Goal: Register for event/course

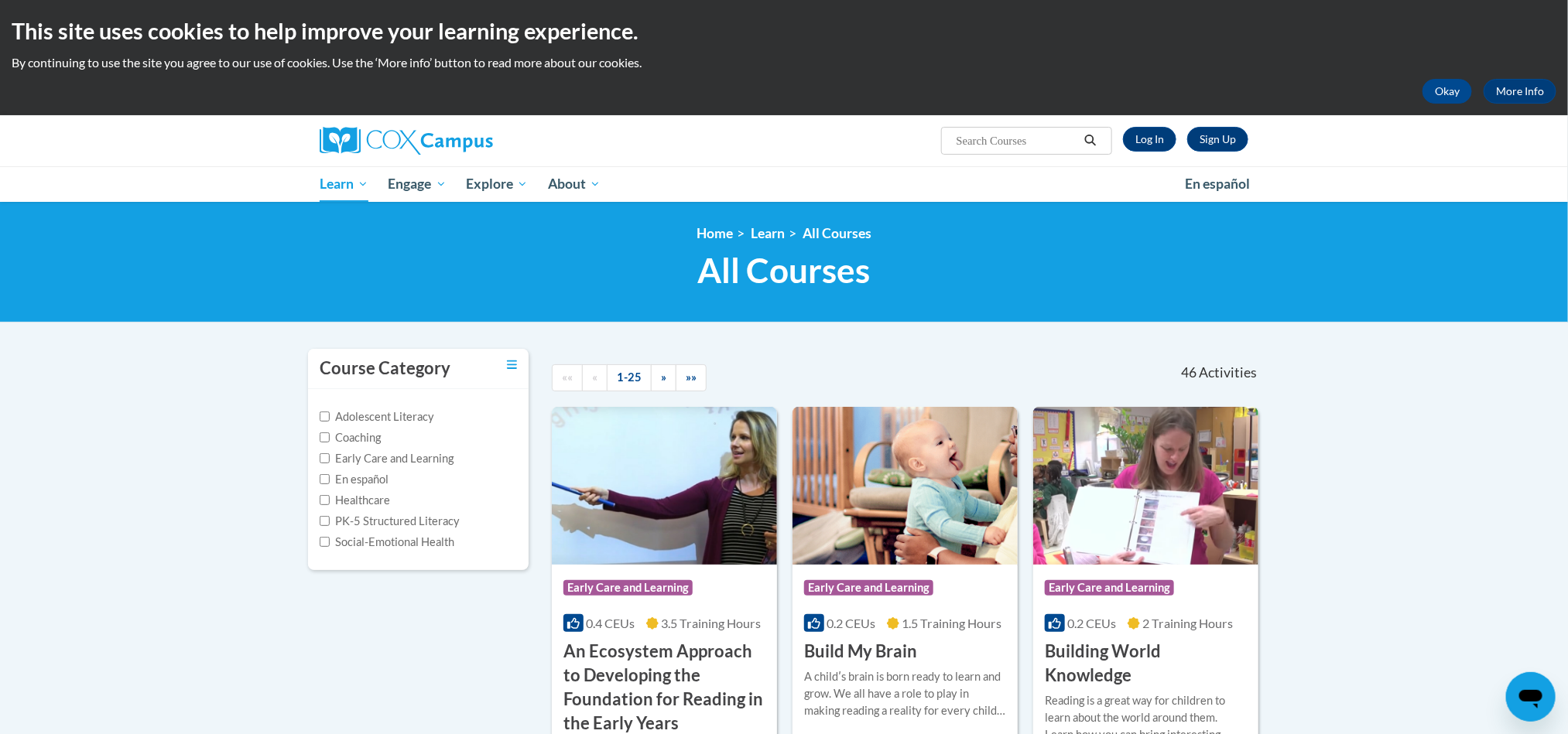
click at [989, 135] on input "Search..." at bounding box center [1017, 141] width 123 height 18
click at [1155, 142] on link "Log In" at bounding box center [1149, 140] width 53 height 25
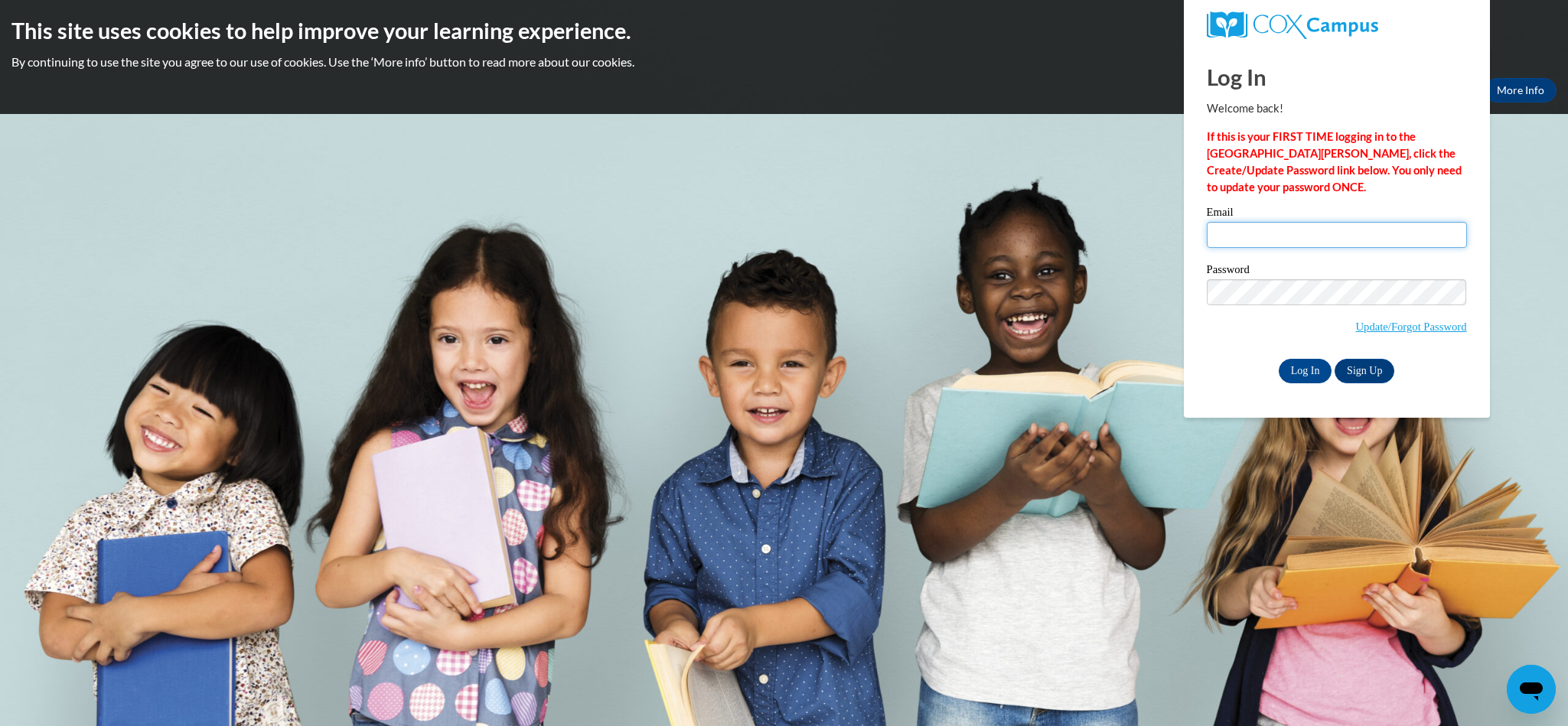
click at [1261, 230] on input "Email" at bounding box center [1336, 234] width 260 height 26
type input "lrosegordon@gmail.com"
click at [1308, 374] on input "Log In" at bounding box center [1306, 372] width 53 height 25
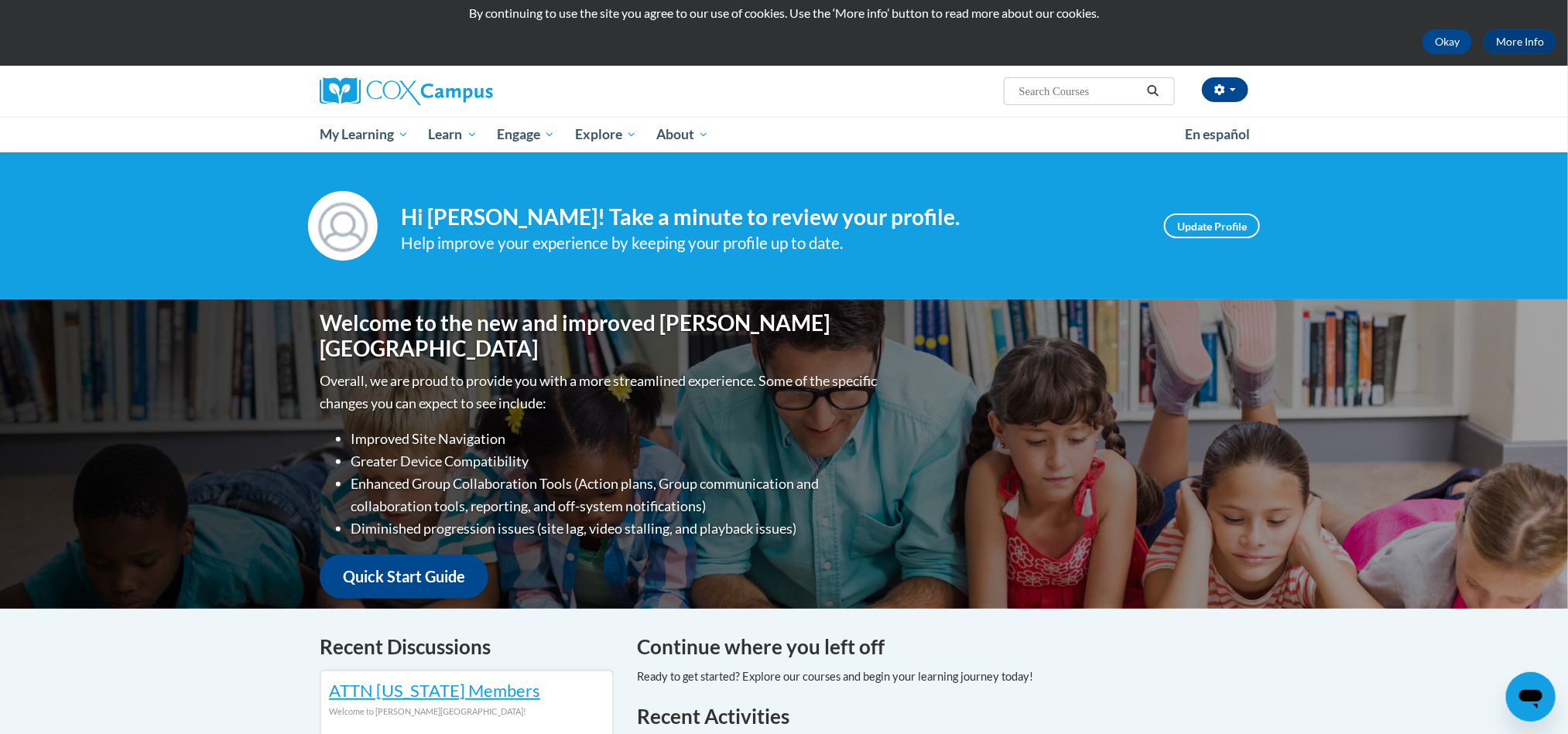
scroll to position [21, 0]
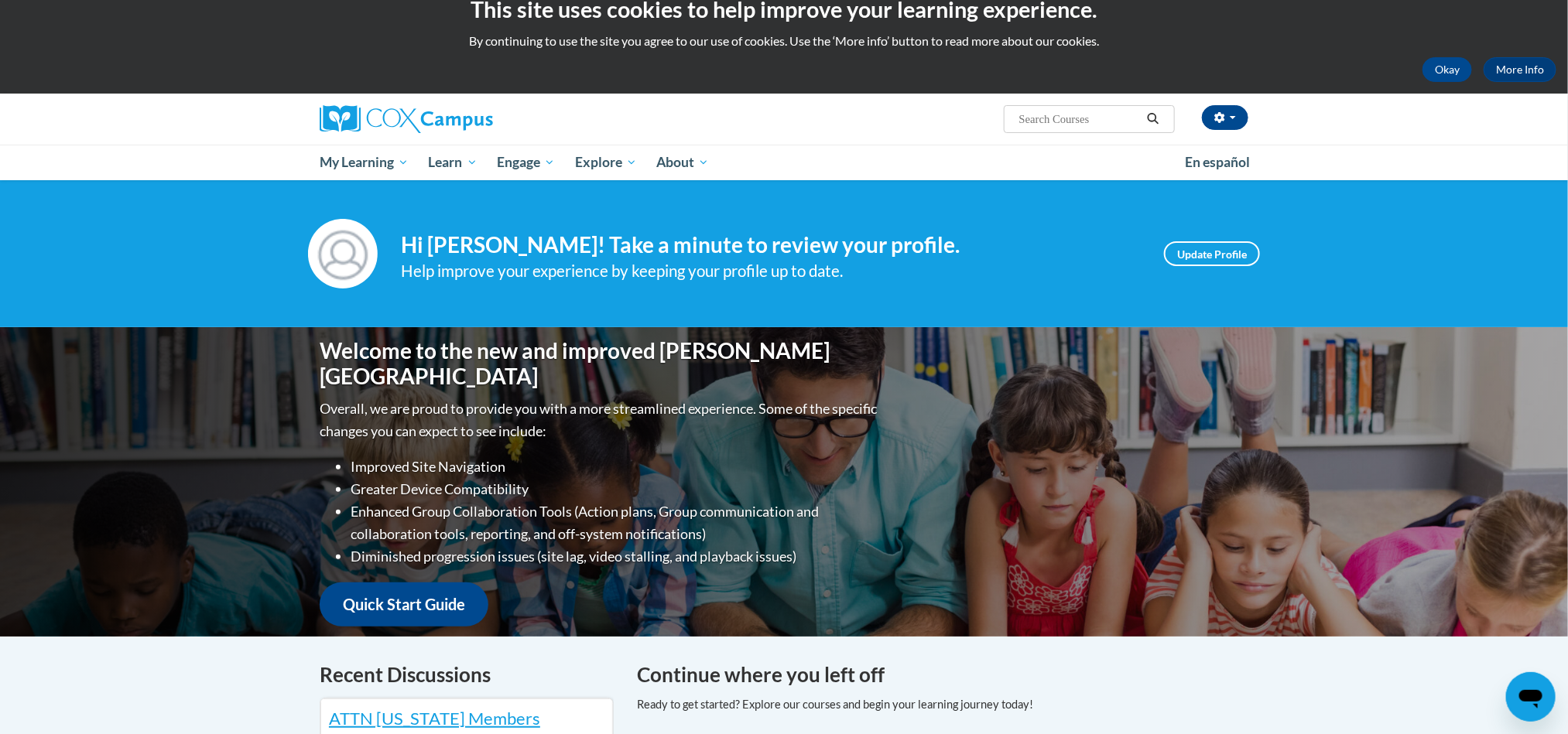
click at [1043, 116] on input "Search..." at bounding box center [1079, 118] width 123 height 18
type input "systematic and expicite science"
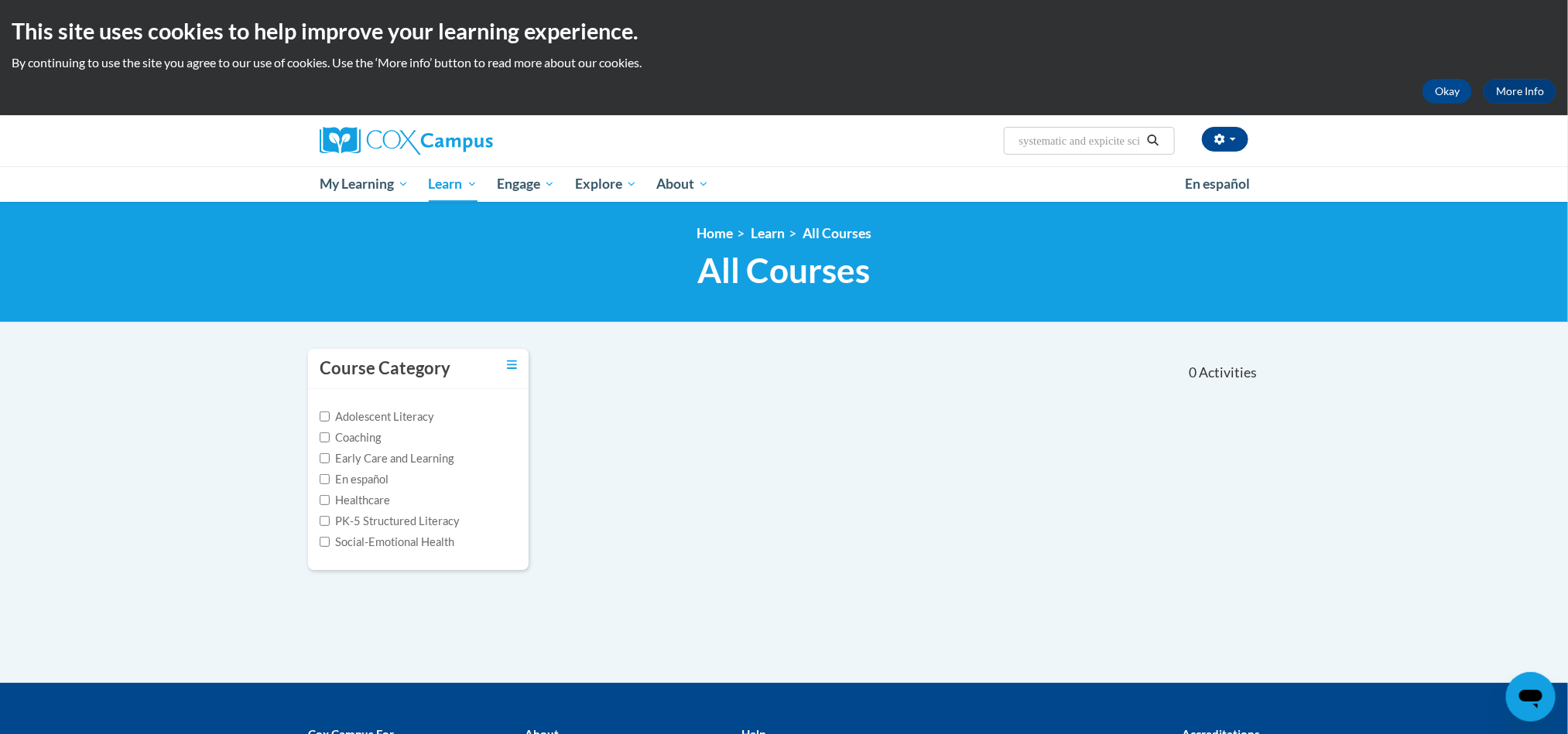
scroll to position [0, 18]
drag, startPoint x: 1133, startPoint y: 136, endPoint x: 1084, endPoint y: 144, distance: 49.6
click at [1084, 144] on input "systematic and expicite science" at bounding box center [1079, 141] width 123 height 18
type input "systematic"
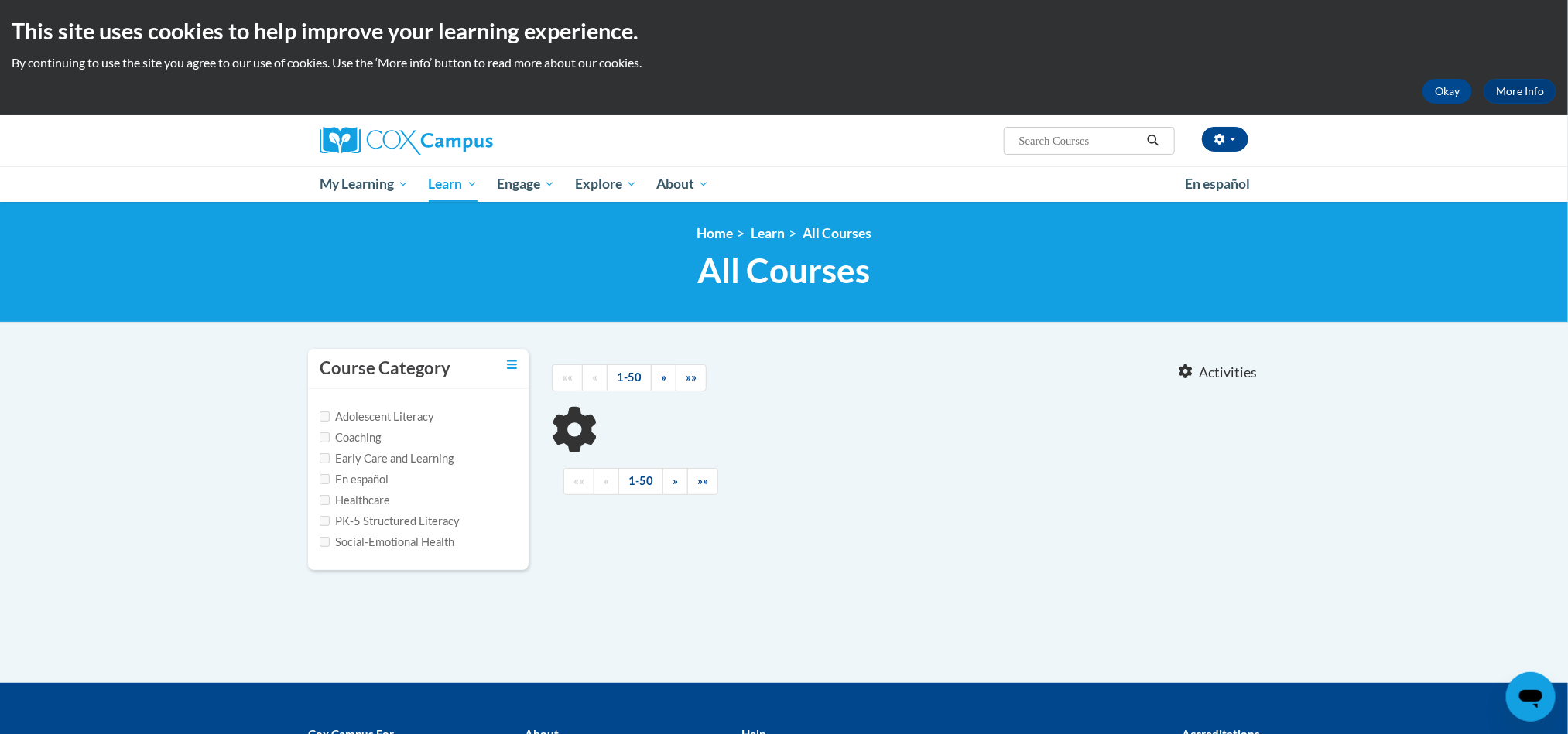
type input "systematic"
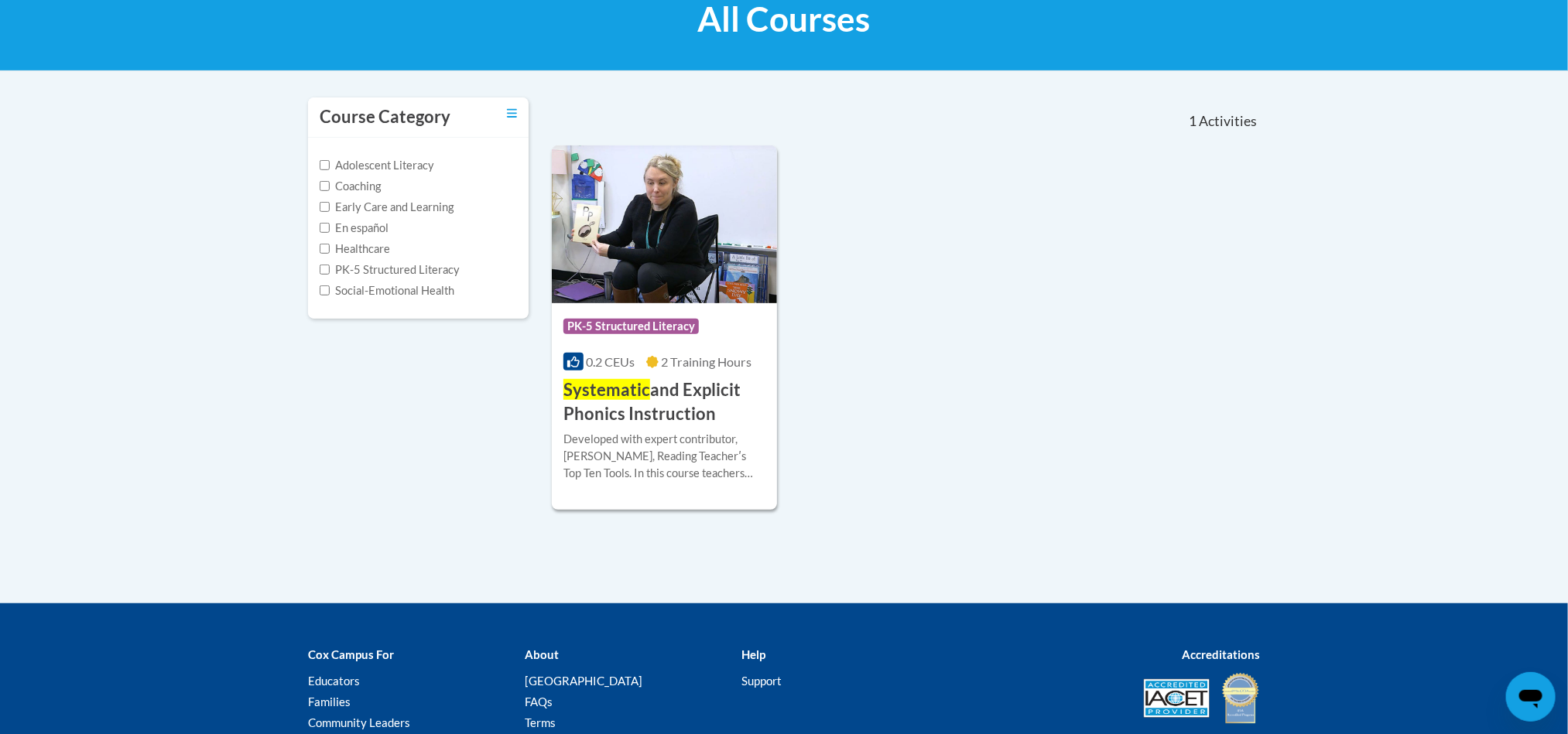
scroll to position [253, 0]
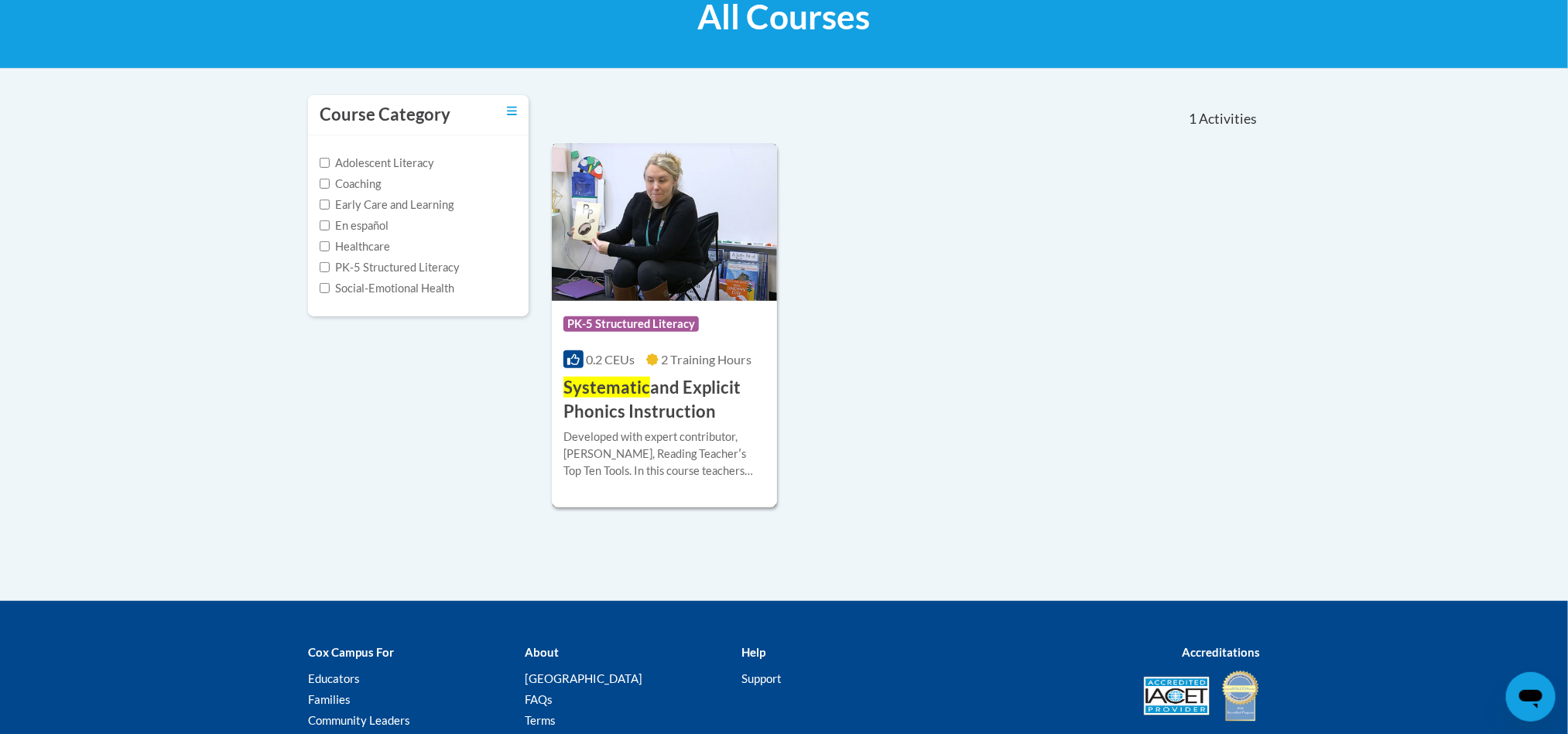
click at [662, 390] on h3 "Systematic and Explicit Phonics Instruction" at bounding box center [665, 400] width 202 height 48
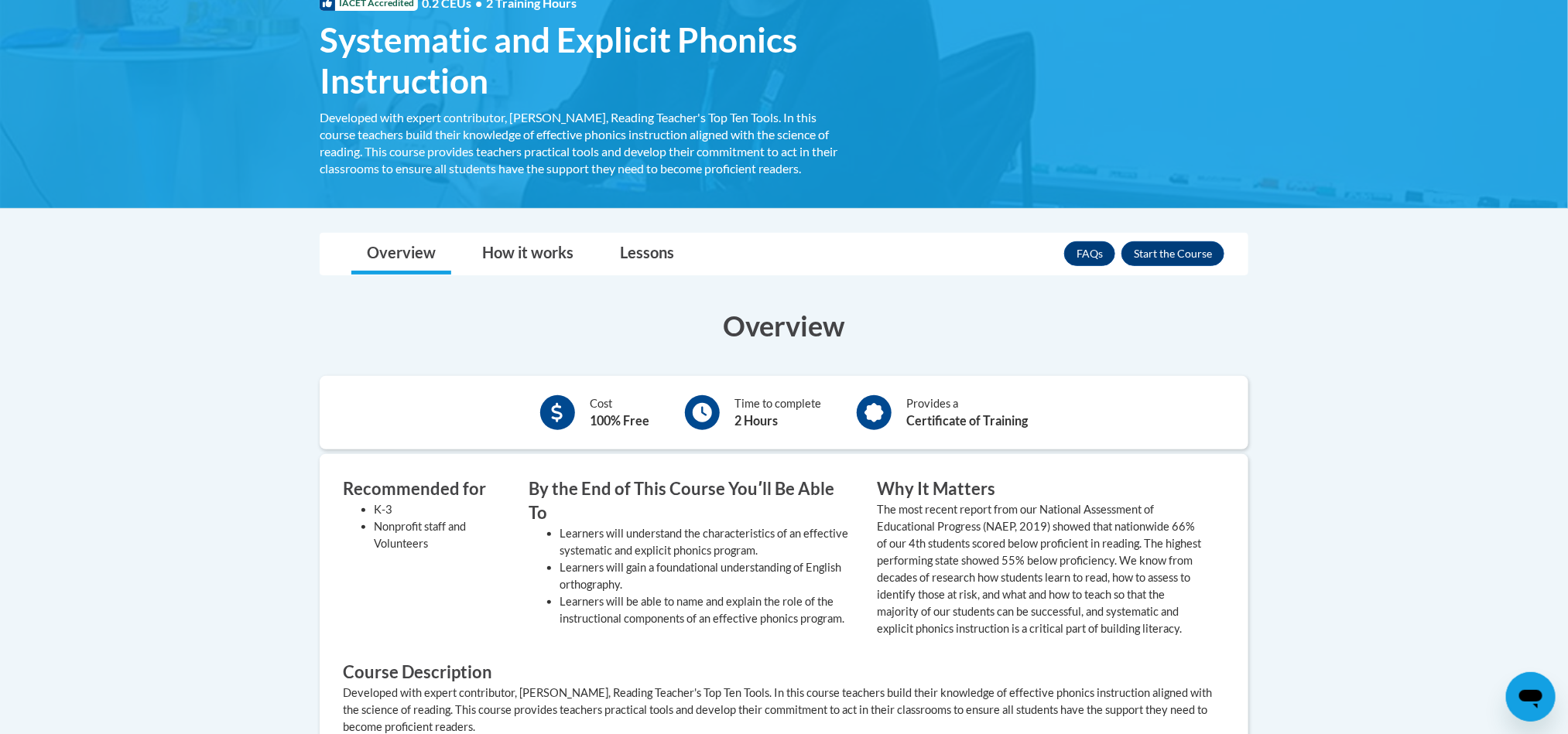
scroll to position [276, 0]
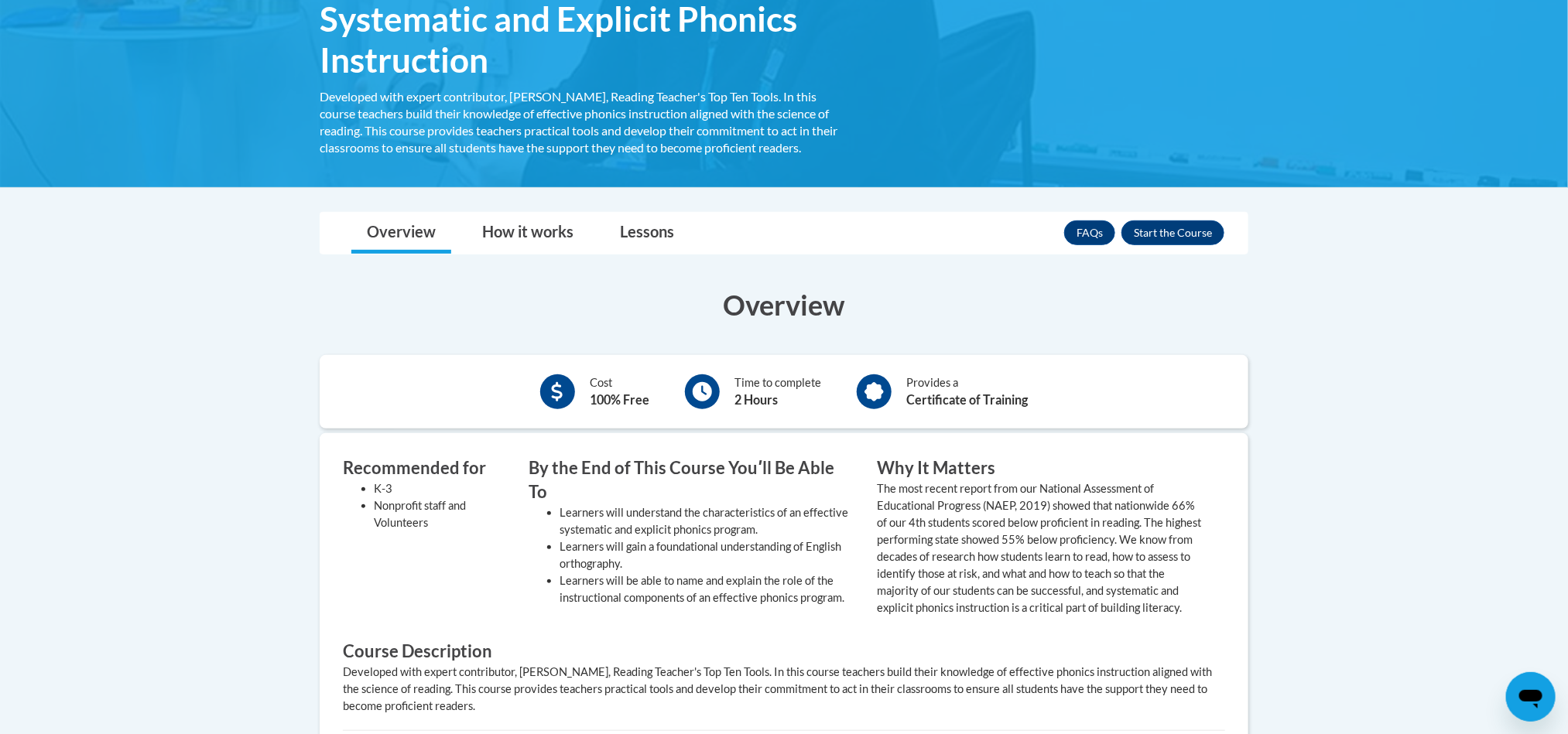
click at [1565, 297] on body "This site uses cookies to help improve your learning experience. By continuing …" at bounding box center [784, 506] width 1568 height 1565
click at [1165, 230] on button "Enroll" at bounding box center [1173, 233] width 103 height 25
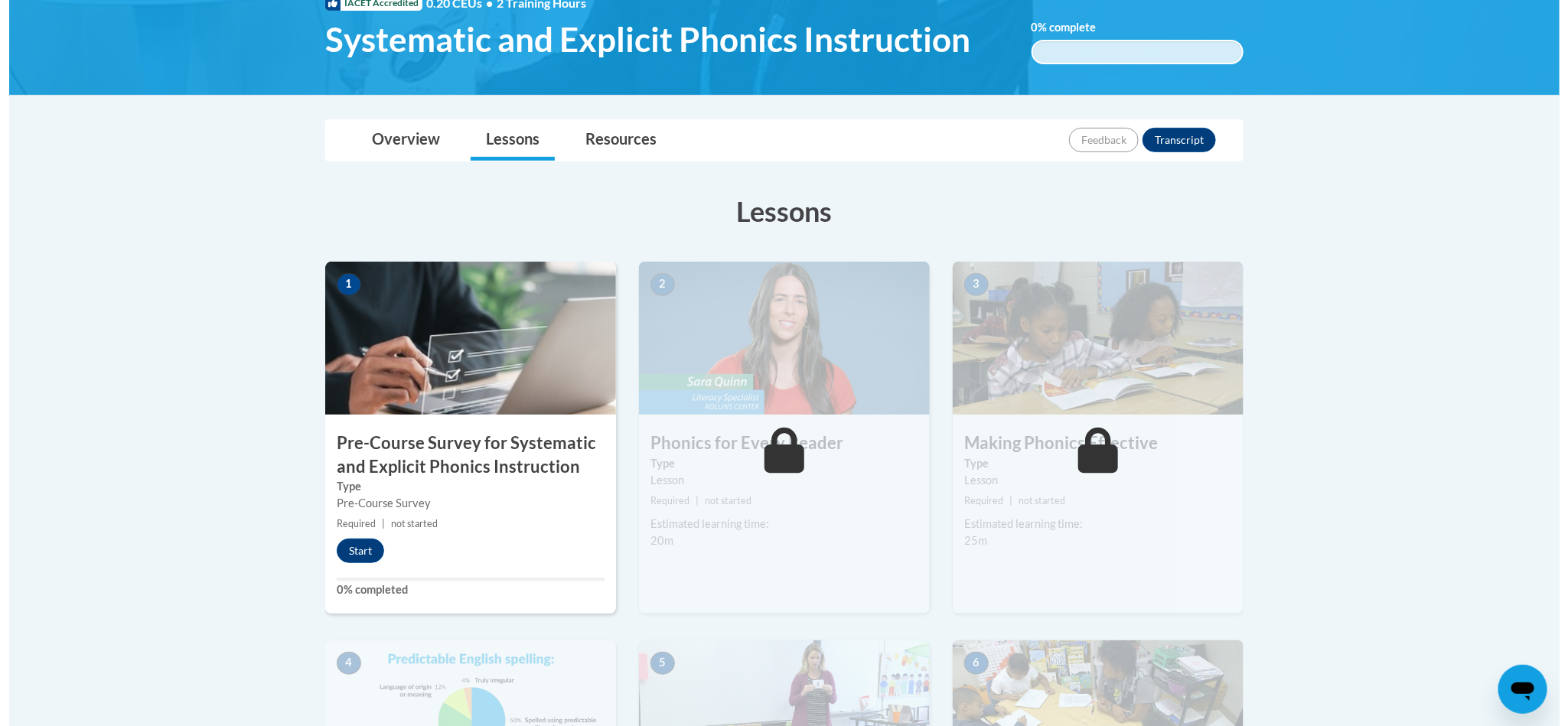
scroll to position [373, 0]
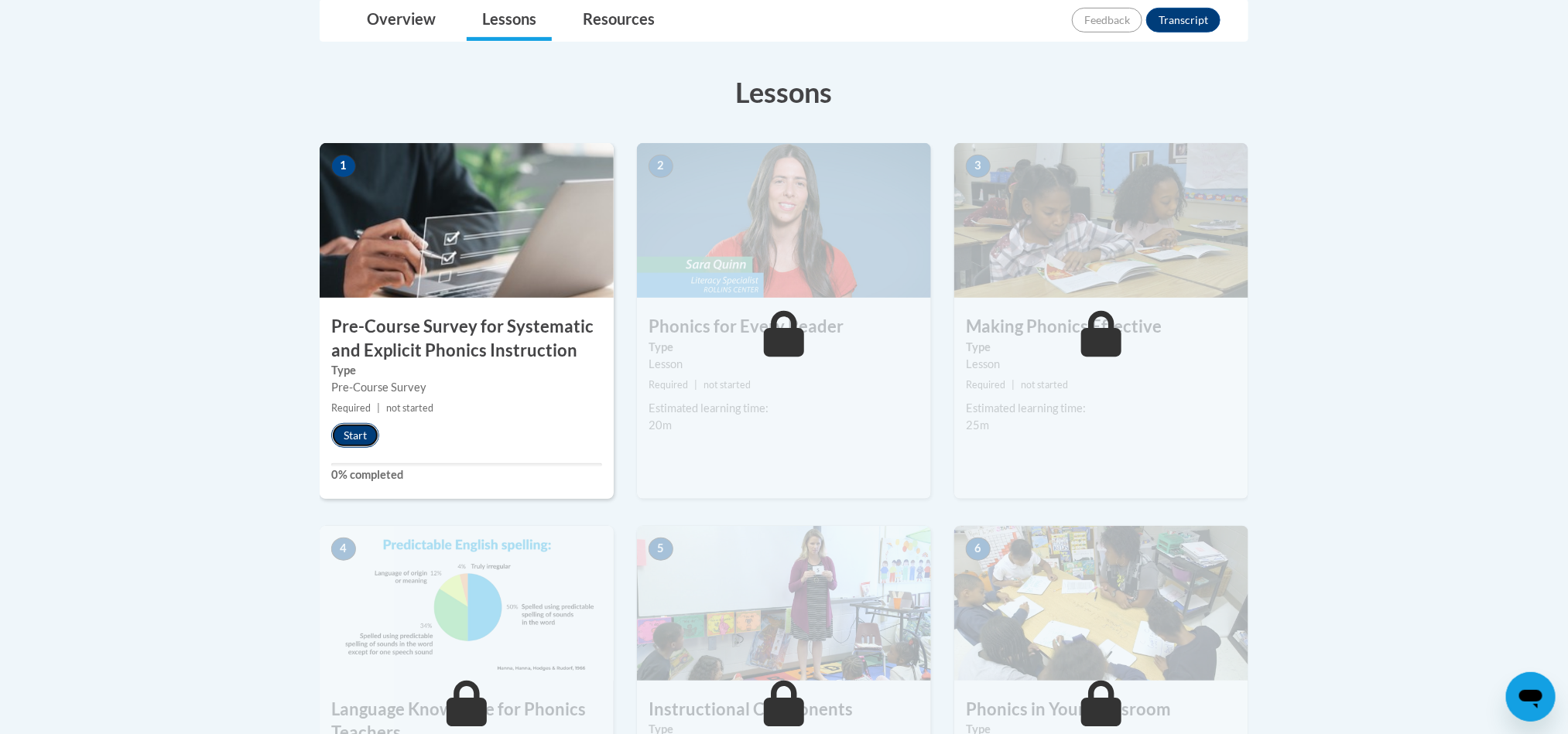
click at [358, 430] on button "Start" at bounding box center [356, 435] width 48 height 25
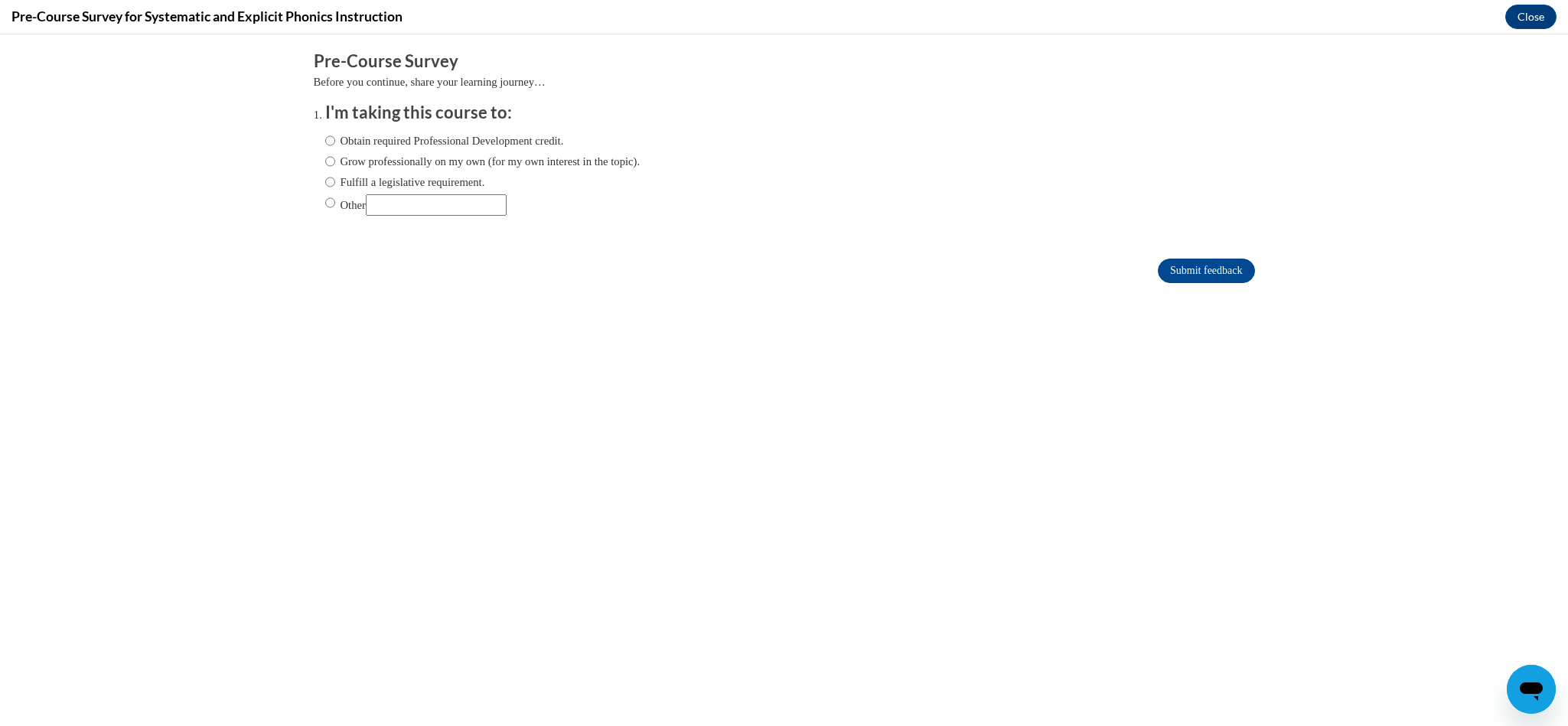
scroll to position [0, 0]
click at [325, 138] on input "Obtain required Professional Development credit." at bounding box center [330, 141] width 10 height 17
radio input "true"
click at [1160, 262] on input "Submit feedback" at bounding box center [1206, 271] width 96 height 25
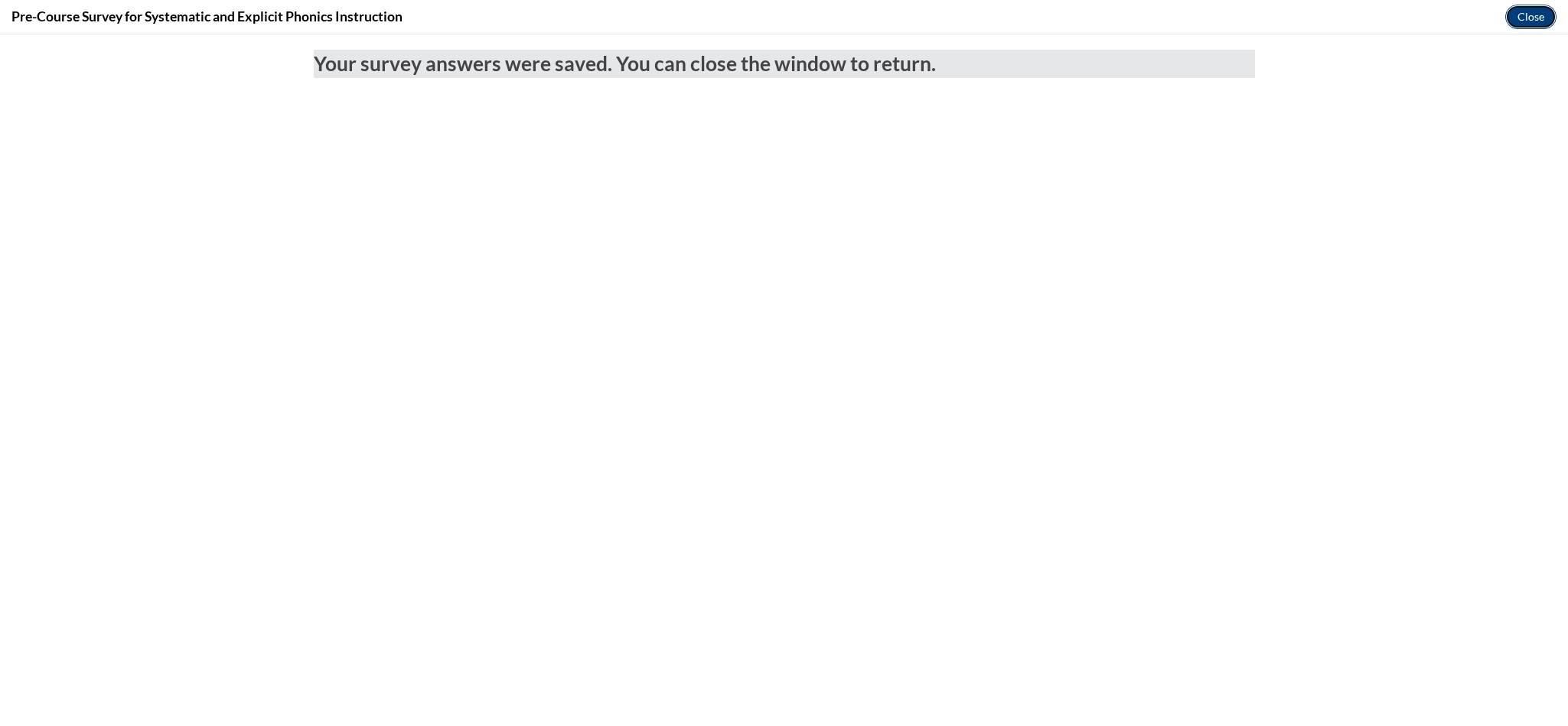
click at [1532, 8] on button "Close" at bounding box center [1531, 17] width 51 height 25
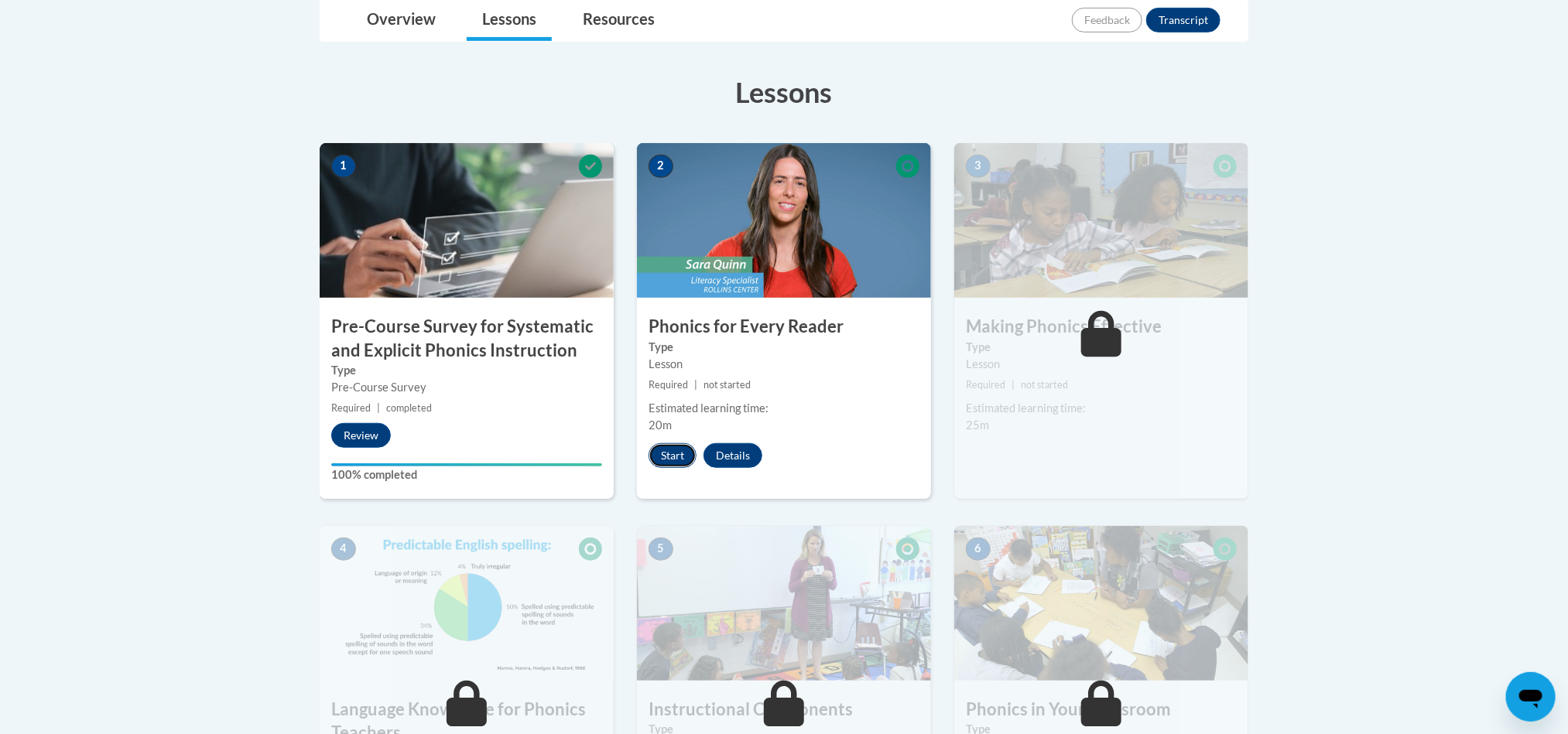
click at [676, 446] on button "Start" at bounding box center [673, 456] width 48 height 25
